Goal: Task Accomplishment & Management: Use online tool/utility

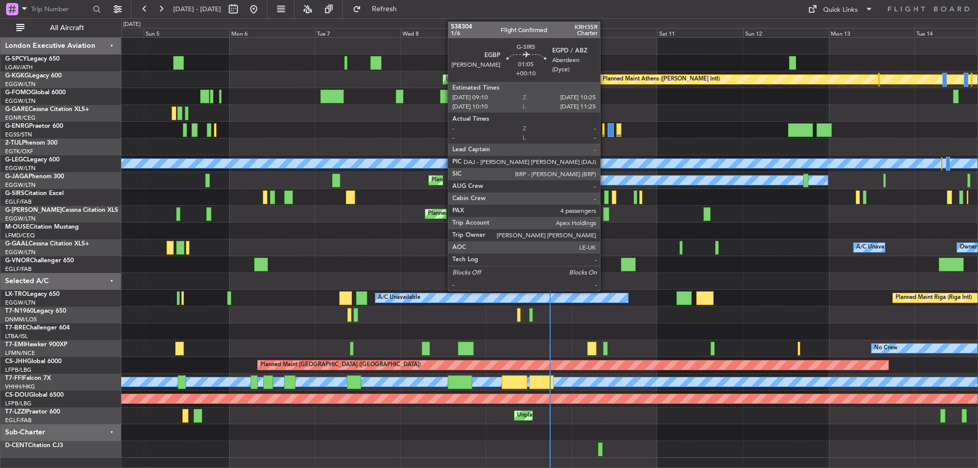
click at [605, 199] on div at bounding box center [606, 198] width 5 height 14
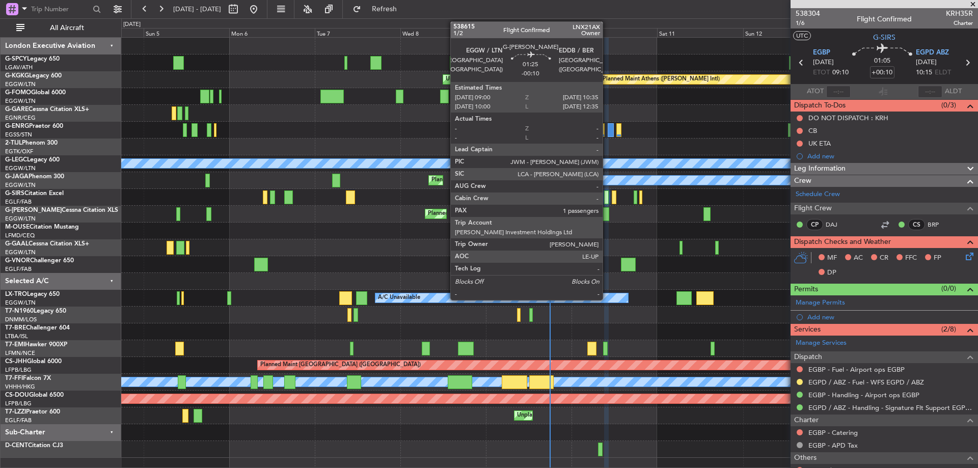
click at [607, 215] on div at bounding box center [606, 214] width 6 height 14
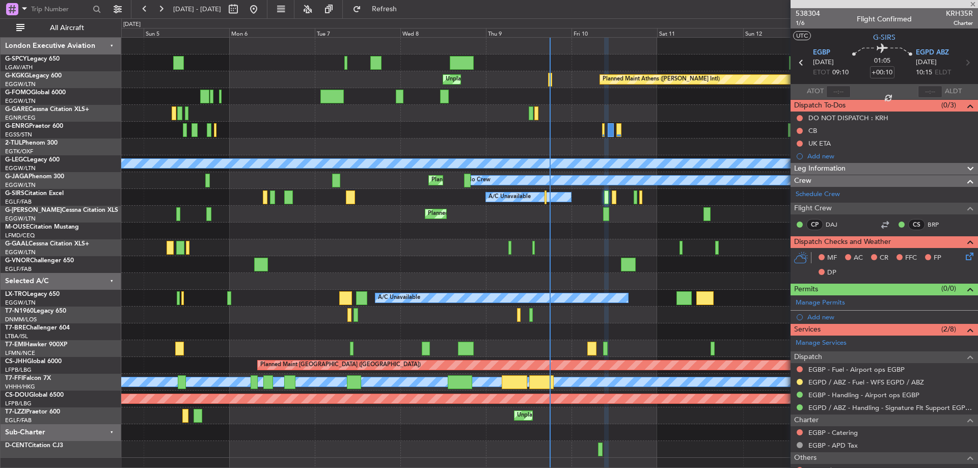
type input "-00:10"
type input "1"
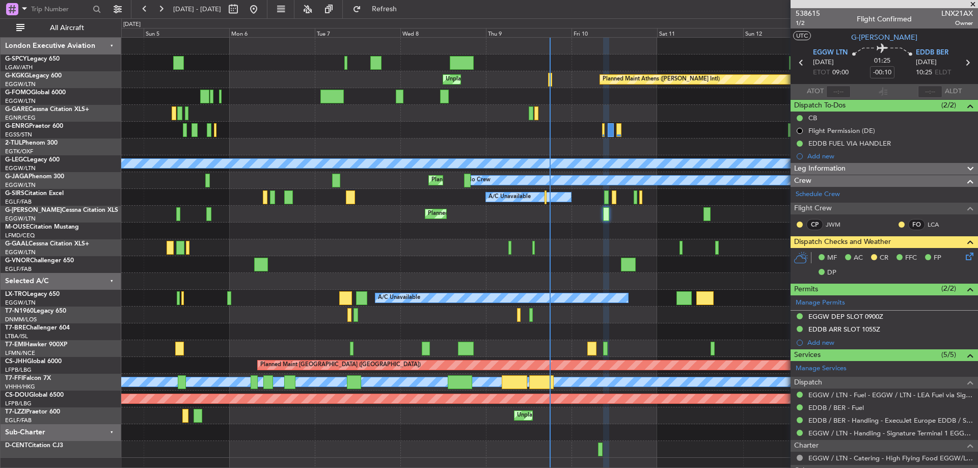
click at [964, 256] on icon at bounding box center [968, 255] width 8 height 8
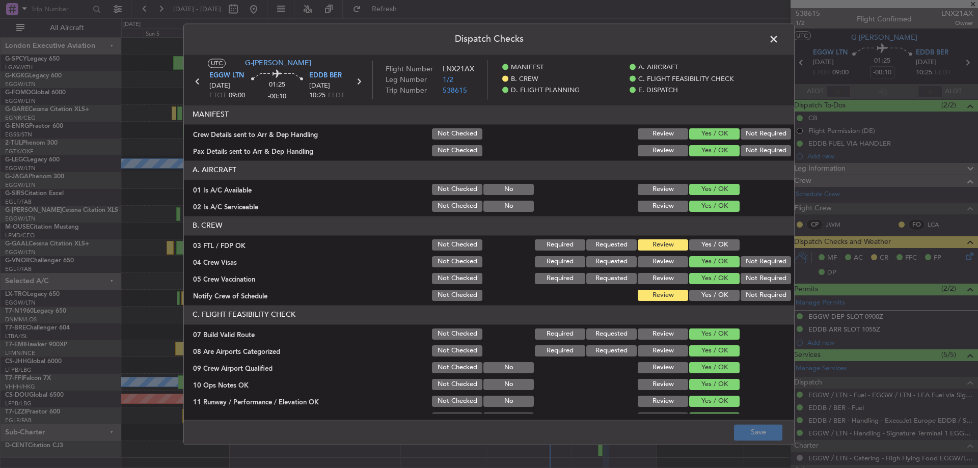
click at [700, 245] on button "Yes / OK" at bounding box center [714, 244] width 50 height 11
click at [702, 294] on button "Yes / OK" at bounding box center [714, 295] width 50 height 11
click at [751, 421] on footer "Save" at bounding box center [489, 432] width 610 height 24
click at [752, 435] on button "Save" at bounding box center [758, 432] width 48 height 16
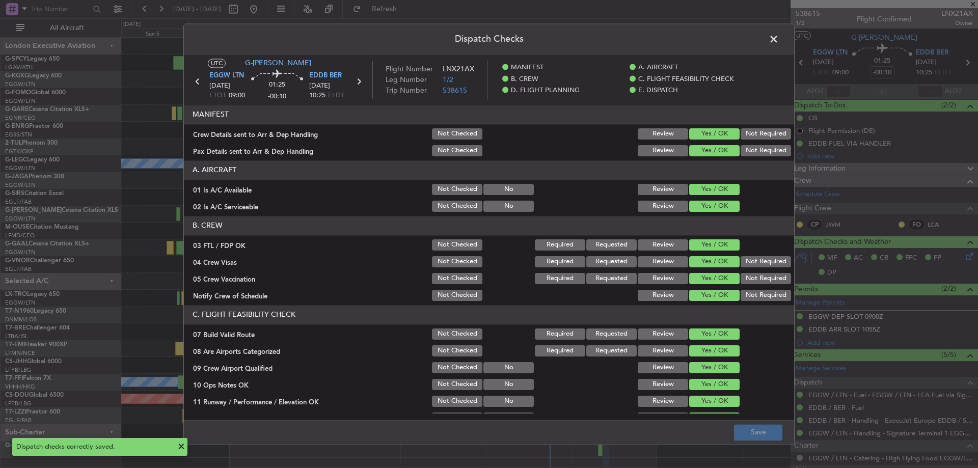
click at [779, 38] on span at bounding box center [779, 42] width 0 height 20
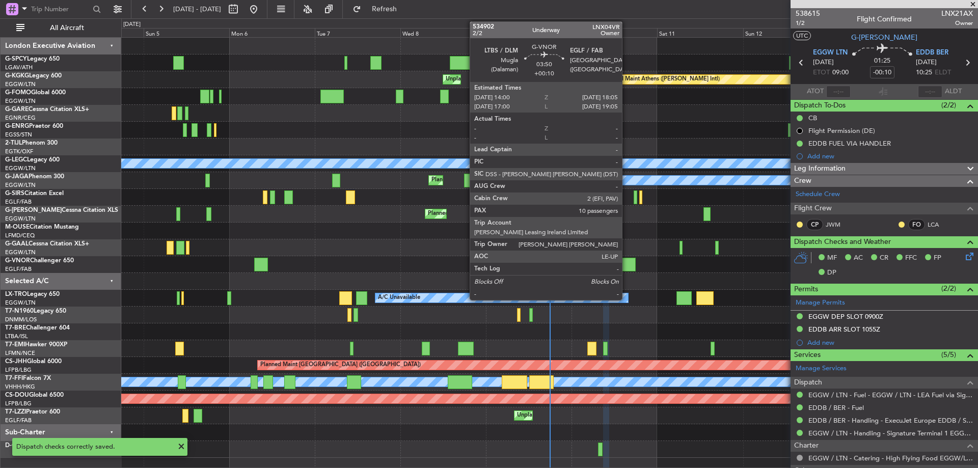
click at [626, 263] on div at bounding box center [628, 265] width 15 height 14
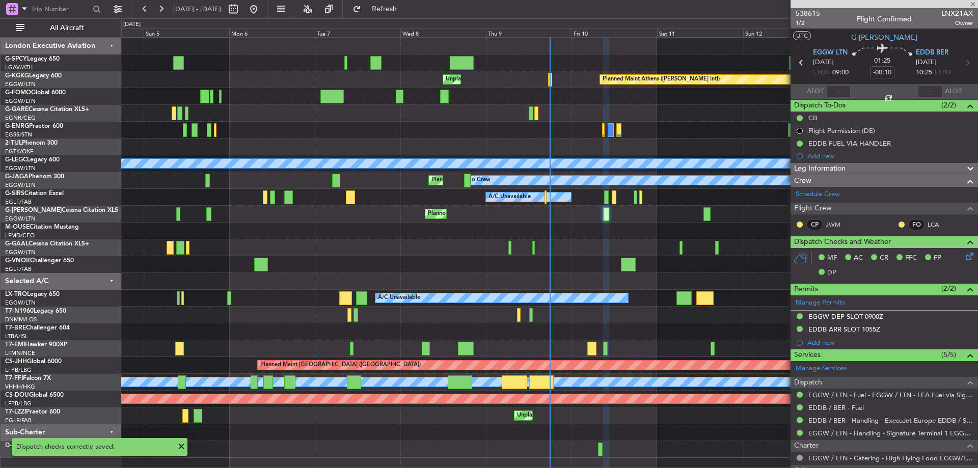
type input "+00:10"
type input "10"
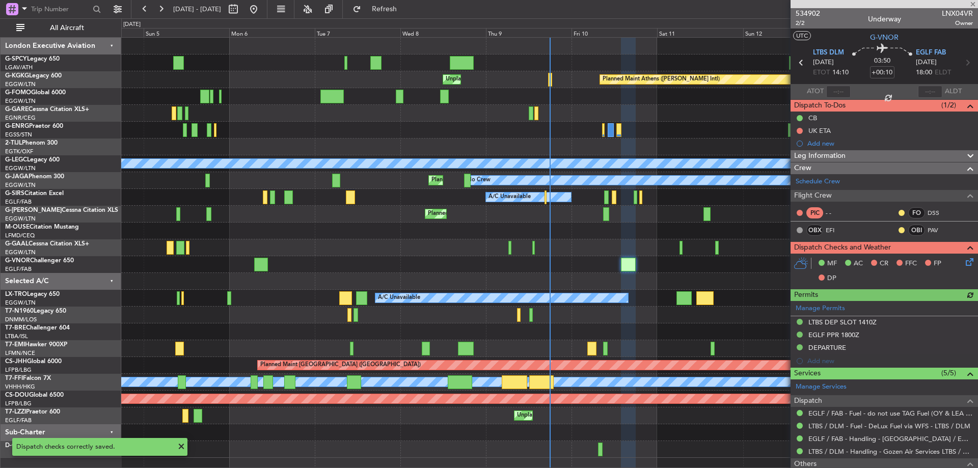
click at [964, 264] on icon at bounding box center [968, 260] width 8 height 8
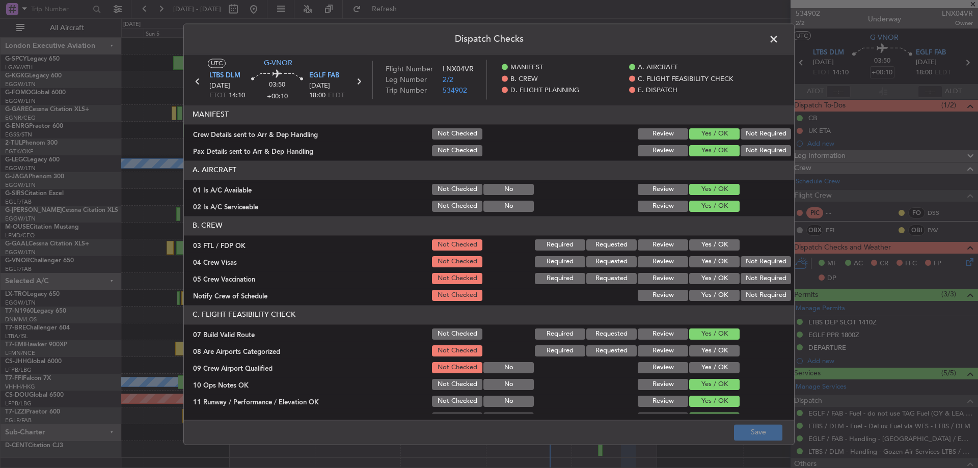
click at [718, 243] on button "Yes / OK" at bounding box center [714, 244] width 50 height 11
click at [755, 261] on button "Not Required" at bounding box center [766, 261] width 50 height 11
drag, startPoint x: 751, startPoint y: 275, endPoint x: 734, endPoint y: 285, distance: 19.4
click at [750, 276] on button "Not Required" at bounding box center [766, 278] width 50 height 11
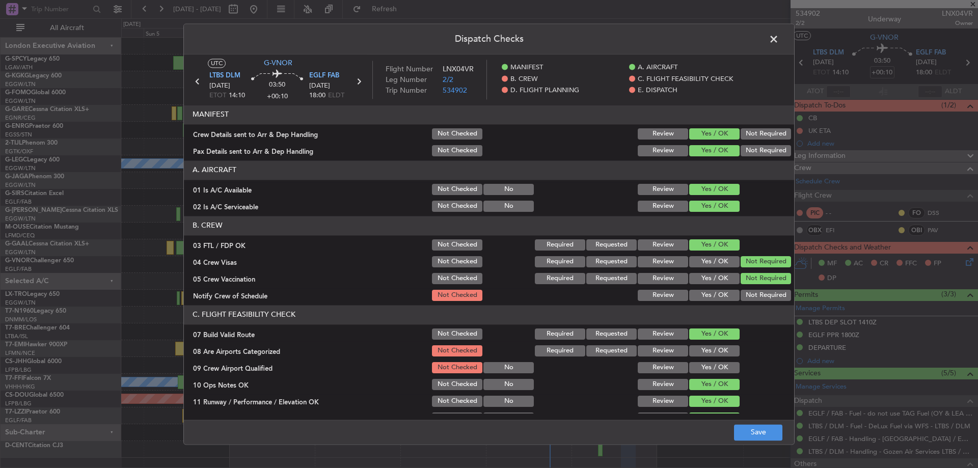
drag, startPoint x: 716, startPoint y: 293, endPoint x: 722, endPoint y: 353, distance: 59.9
click at [716, 294] on button "Yes / OK" at bounding box center [714, 295] width 50 height 11
click at [758, 426] on button "Save" at bounding box center [758, 432] width 48 height 16
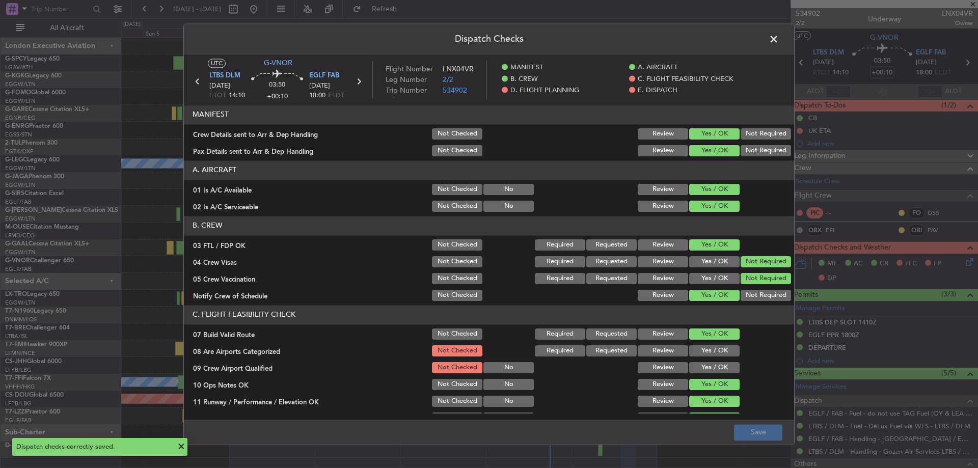
click at [779, 33] on span at bounding box center [779, 42] width 0 height 20
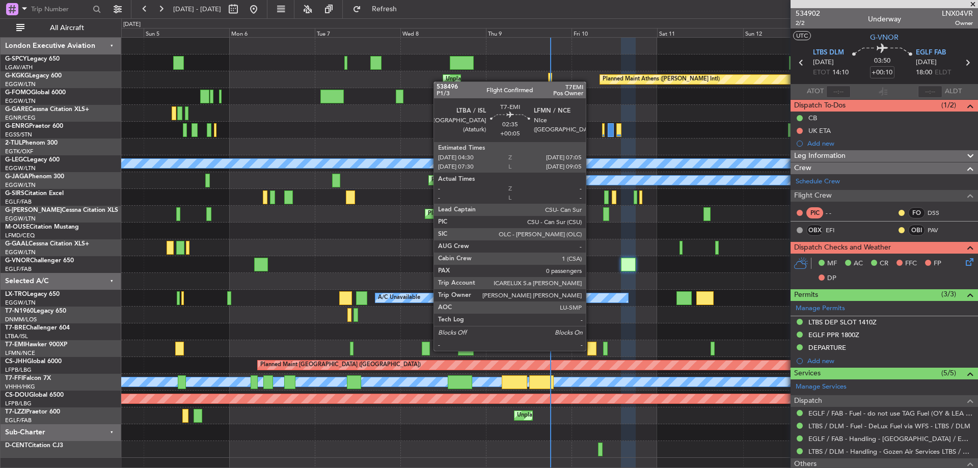
click at [590, 349] on div at bounding box center [592, 349] width 10 height 14
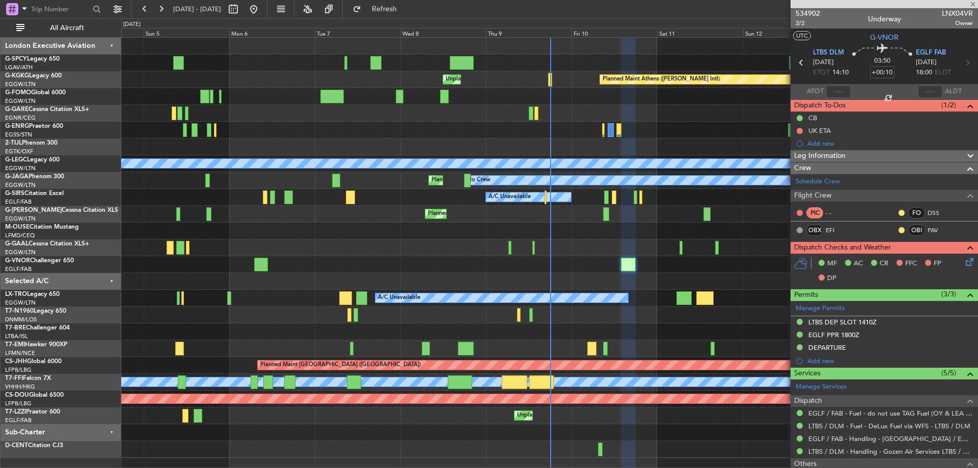
type input "+00:05"
type input "0"
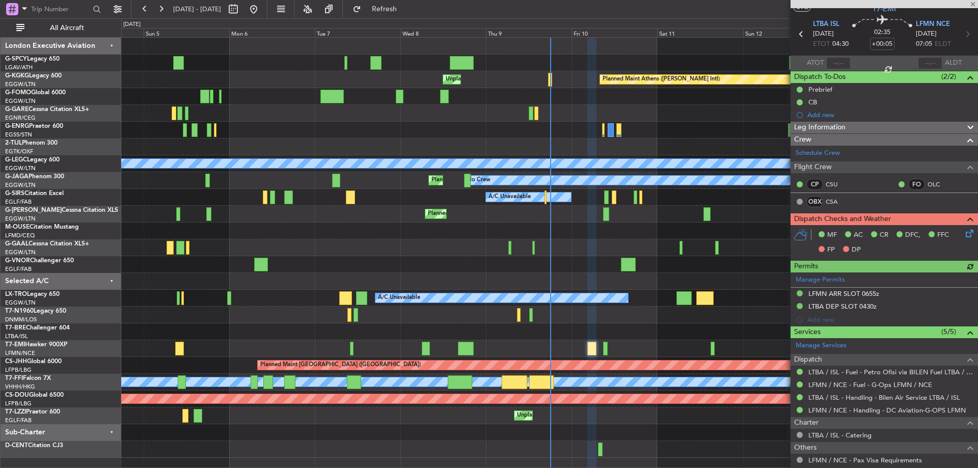
scroll to position [68, 0]
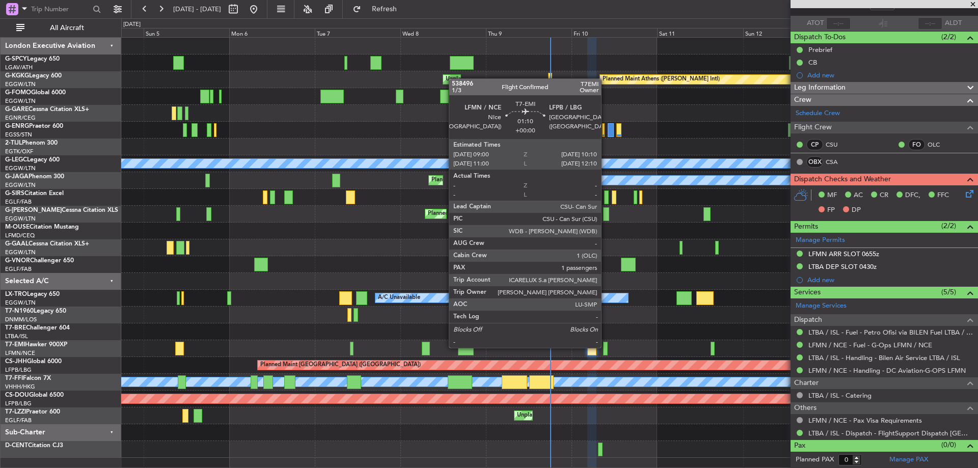
click at [606, 347] on div at bounding box center [605, 349] width 5 height 14
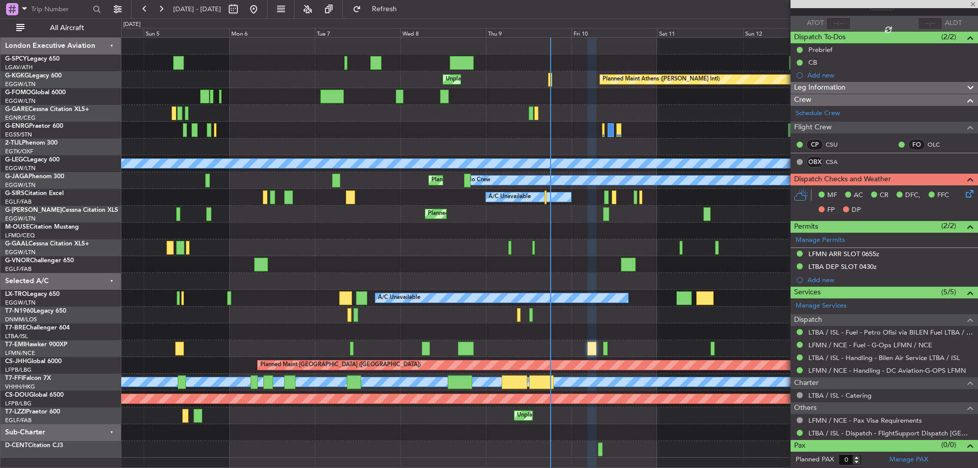
type input "1"
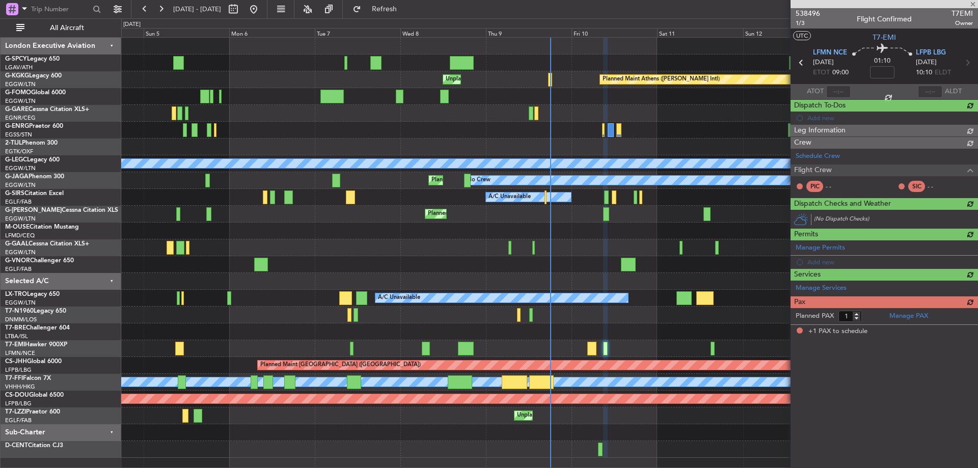
scroll to position [0, 0]
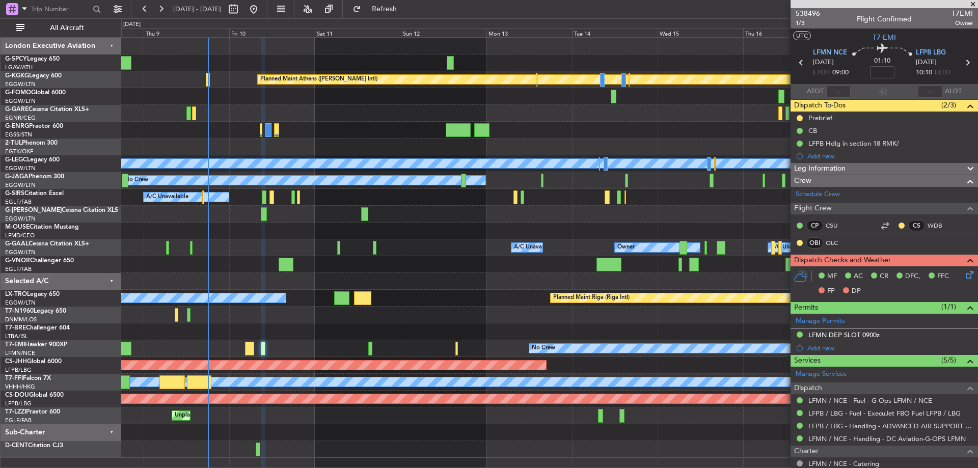
click at [304, 324] on div "Planned Maint Athens ([PERSON_NAME] Intl) Unplanned Maint [GEOGRAPHIC_DATA] (At…" at bounding box center [549, 248] width 856 height 420
